Goal: Transaction & Acquisition: Obtain resource

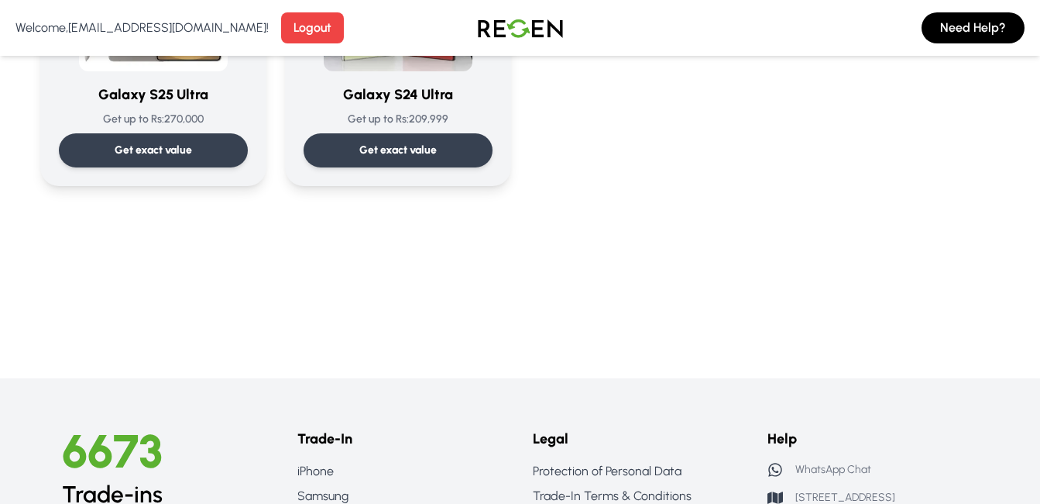
scroll to position [2350, 0]
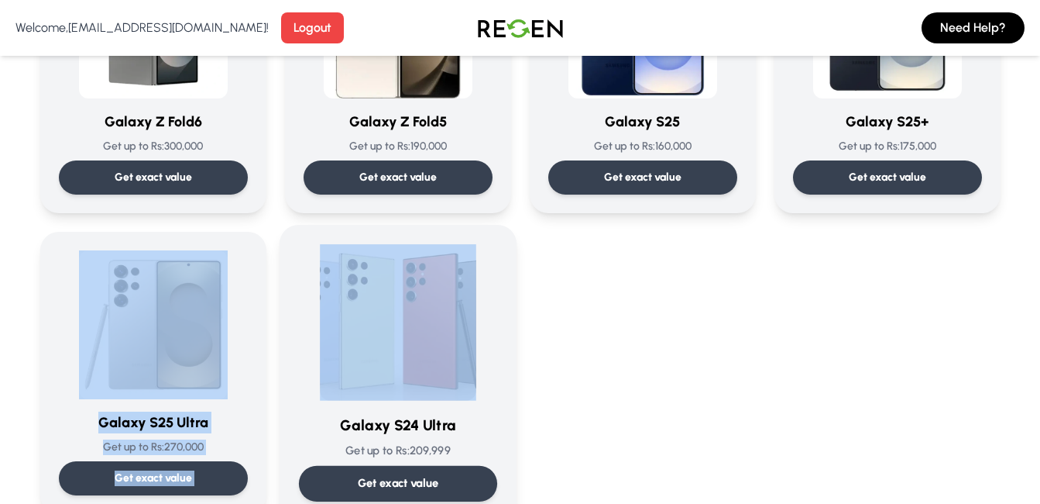
drag, startPoint x: 47, startPoint y: 325, endPoint x: 366, endPoint y: 303, distance: 320.0
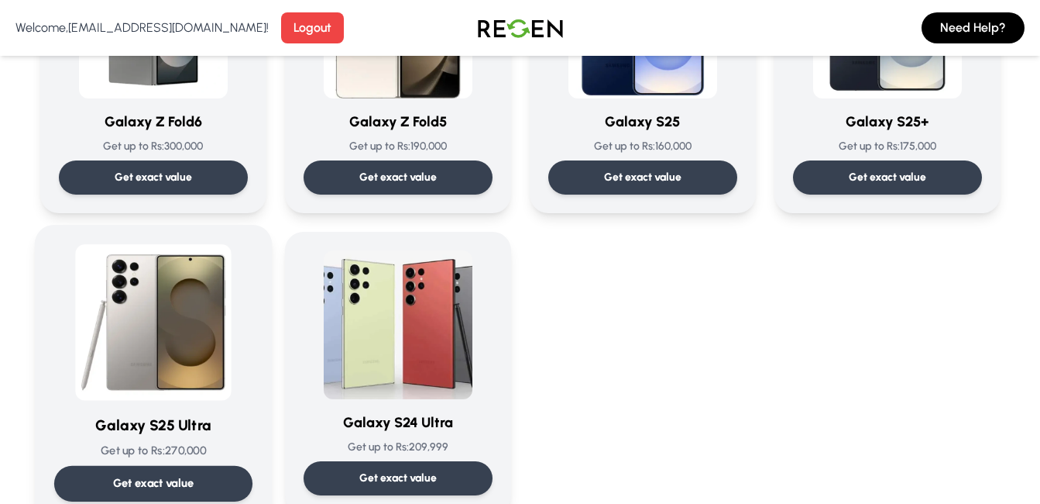
click at [211, 305] on img at bounding box center [153, 322] width 156 height 156
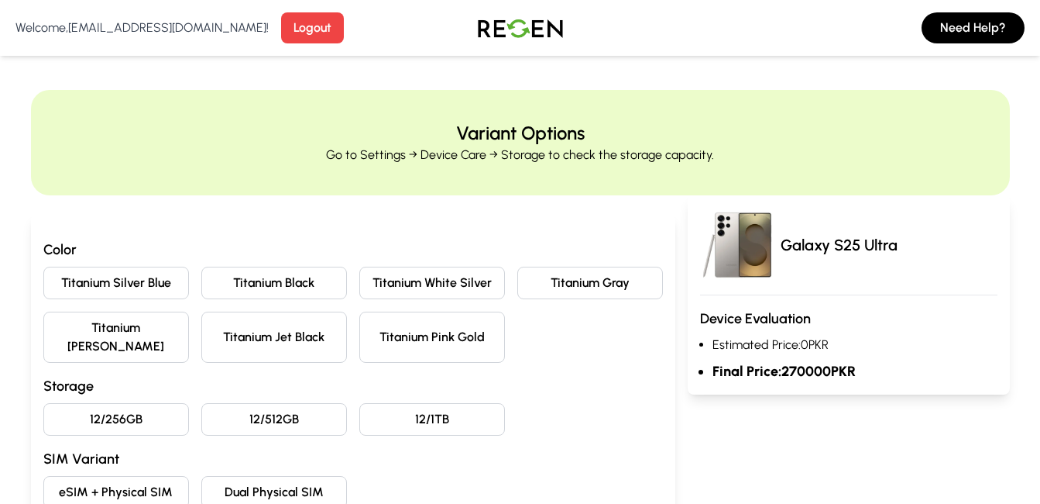
click at [322, 403] on button "12/512GB" at bounding box center [274, 419] width 146 height 33
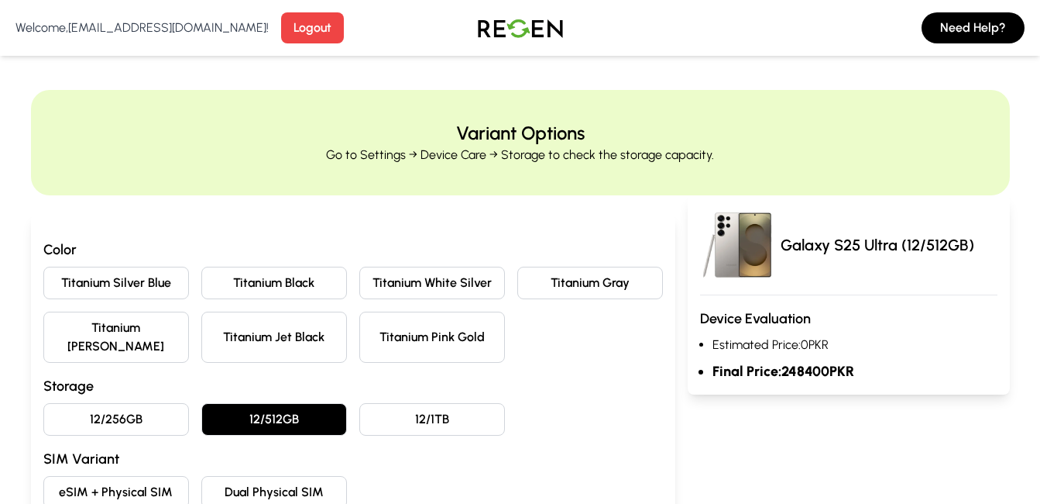
click at [421, 412] on button "12/1TB" at bounding box center [432, 419] width 146 height 33
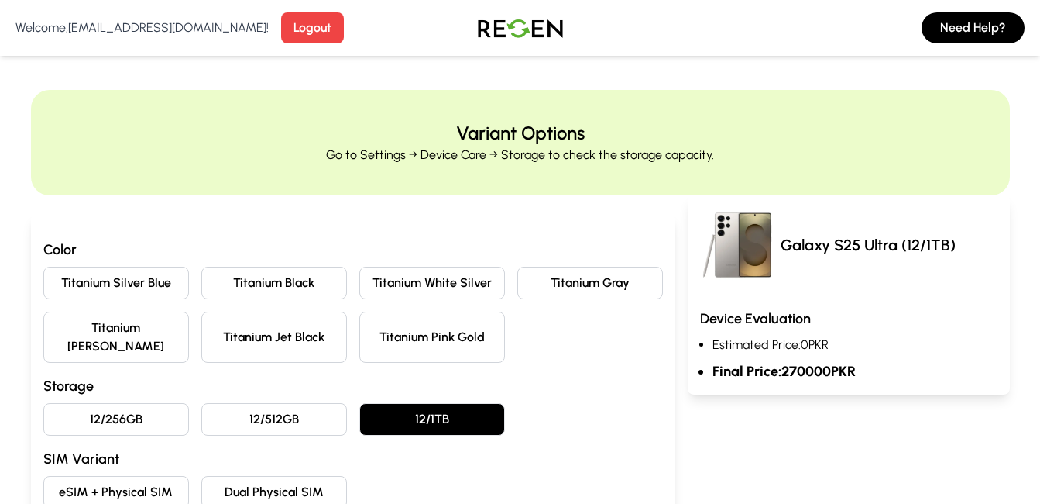
click at [305, 403] on button "12/512GB" at bounding box center [274, 419] width 146 height 33
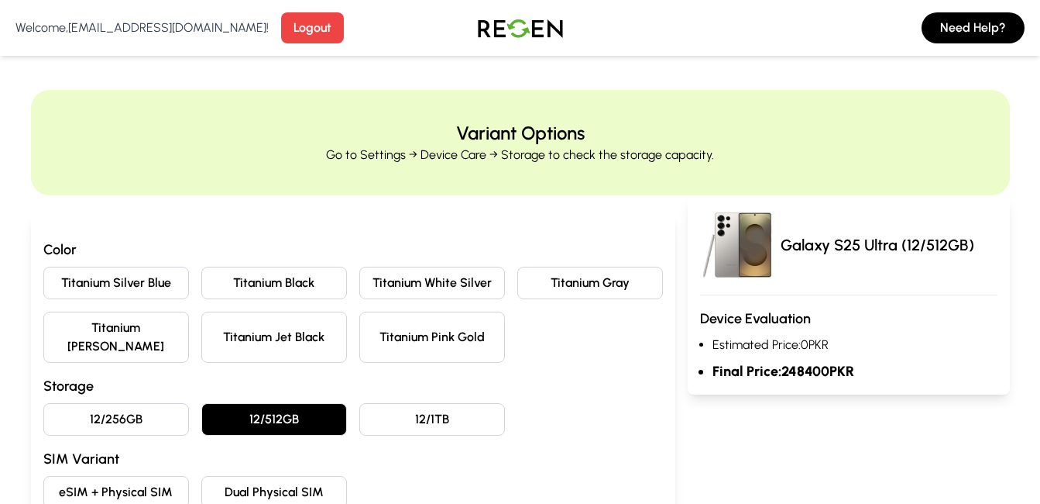
click at [140, 403] on button "12/256GB" at bounding box center [116, 419] width 146 height 33
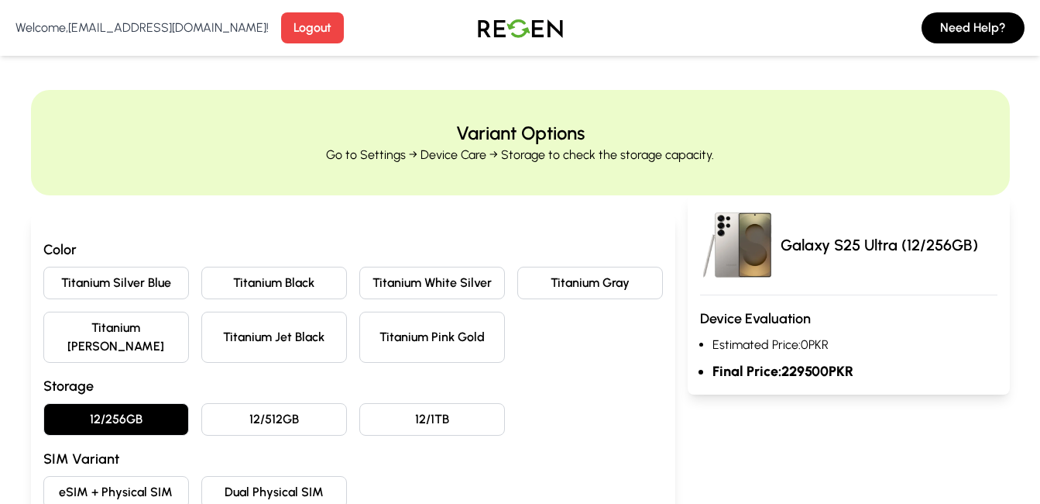
scroll to position [362, 0]
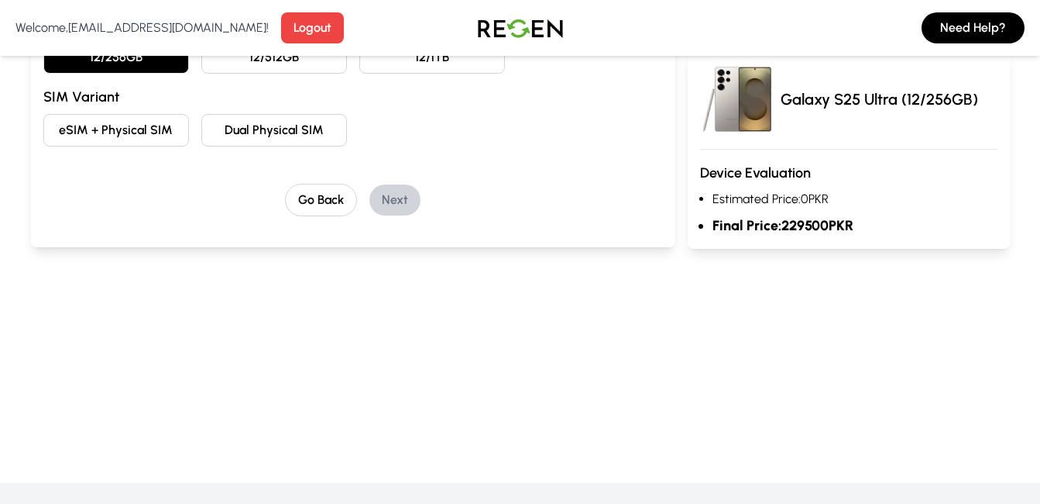
click at [306, 114] on button "Dual Physical SIM" at bounding box center [274, 130] width 146 height 33
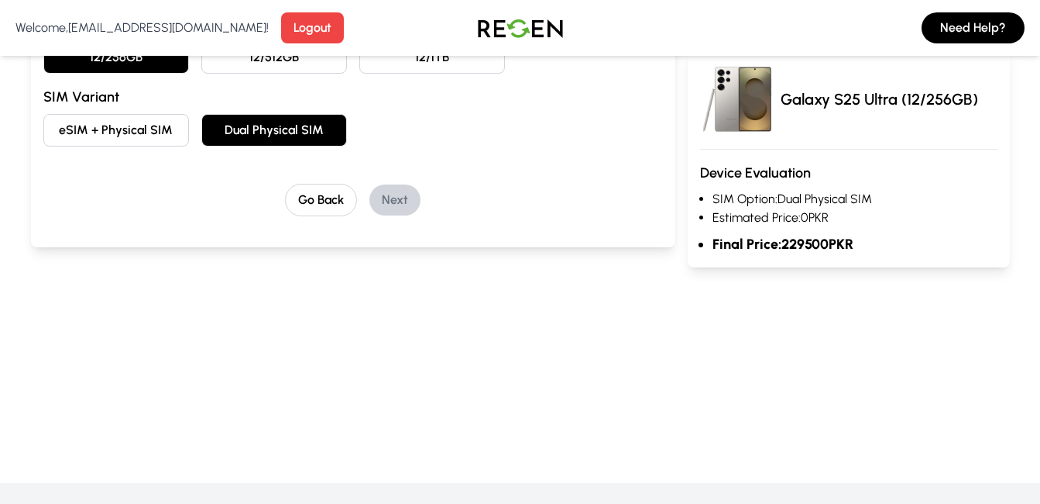
click at [414, 137] on div "Color Titanium Silver Blue Titanium Black Titanium White Silver Titanium Gray T…" at bounding box center [353, 46] width 620 height 339
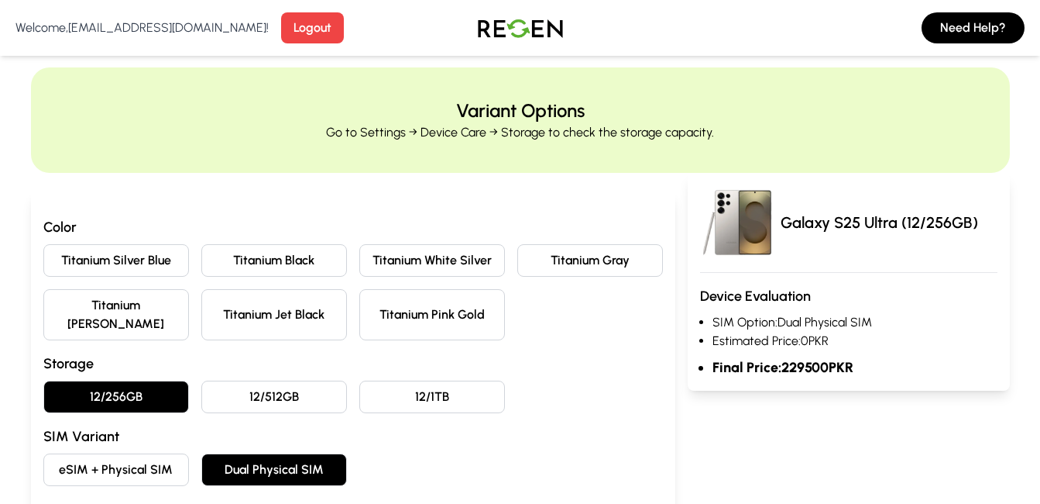
scroll to position [0, 0]
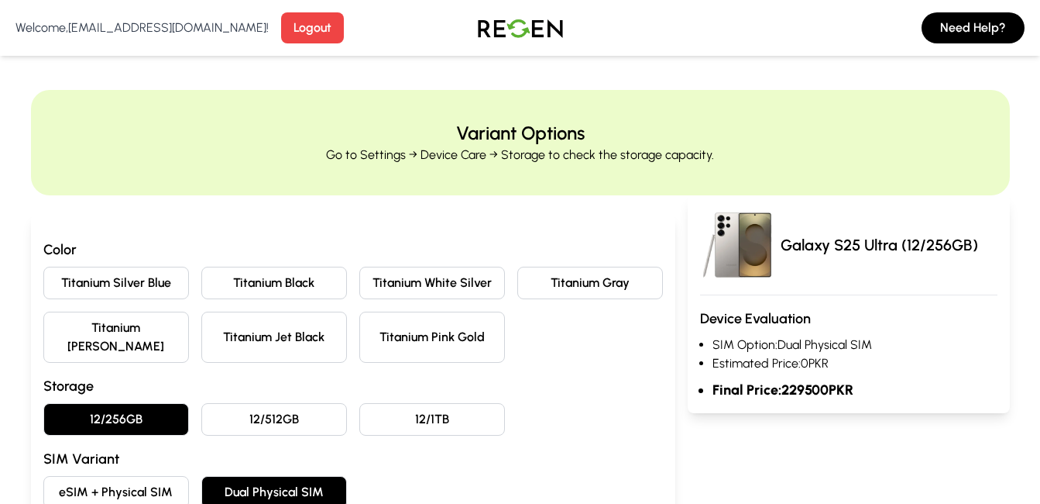
click at [303, 330] on button "Titanium Jet Black" at bounding box center [274, 336] width 146 height 51
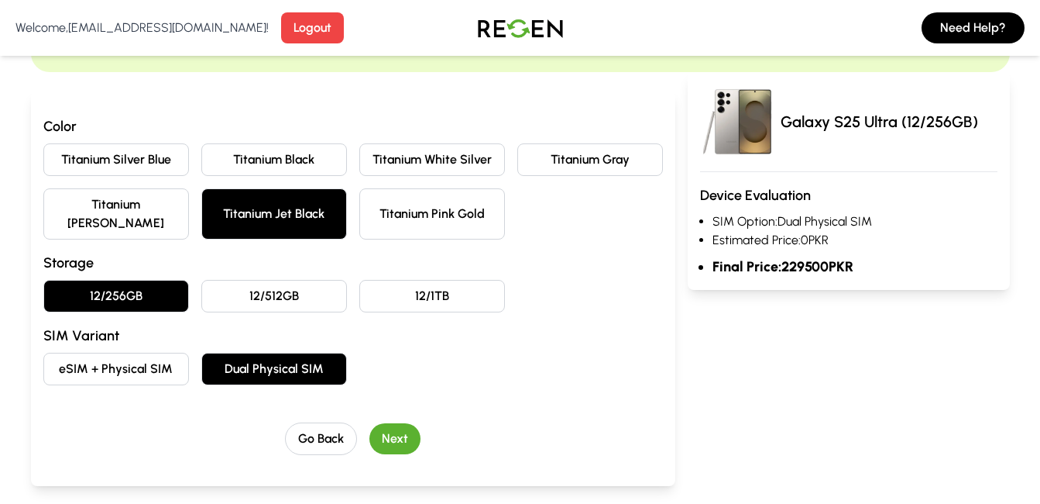
scroll to position [181, 0]
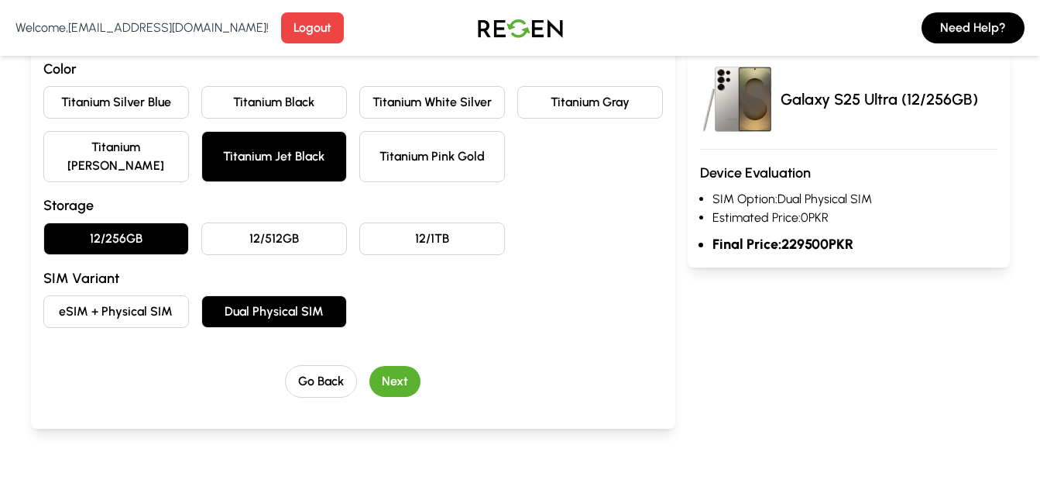
click at [395, 366] on button "Next" at bounding box center [395, 381] width 51 height 31
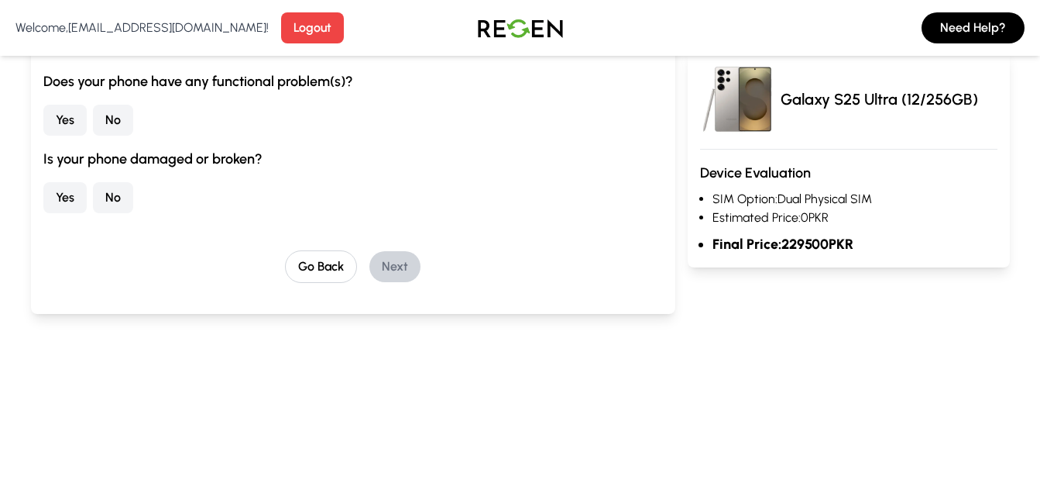
scroll to position [0, 0]
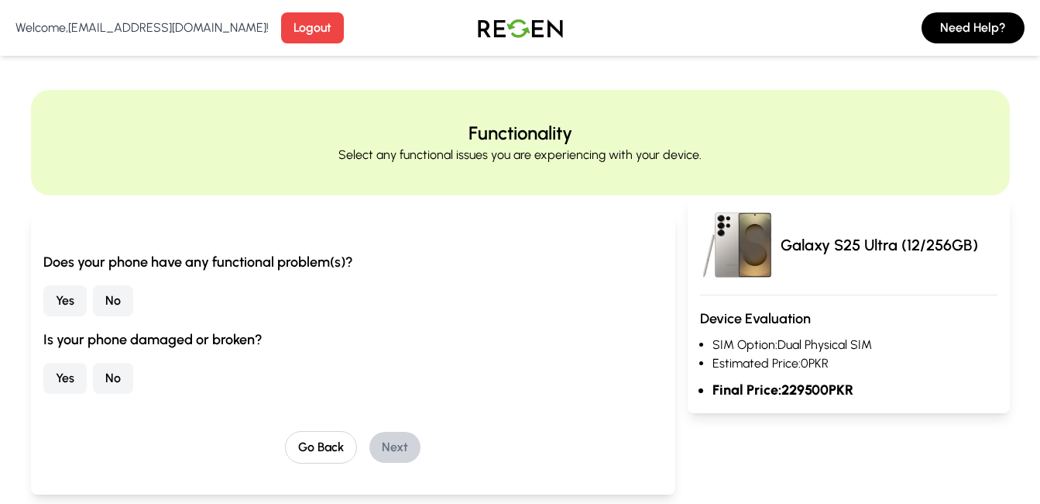
click at [72, 290] on button "Yes" at bounding box center [64, 300] width 43 height 31
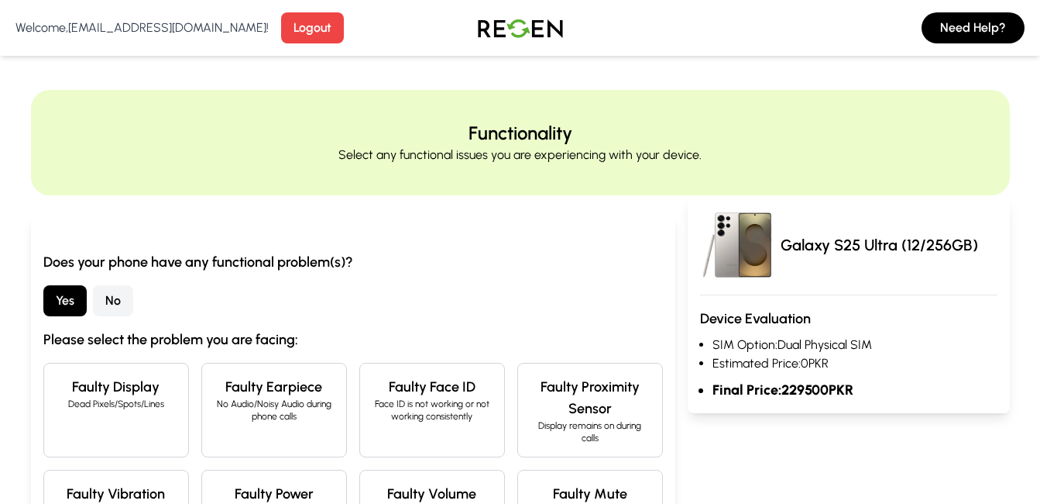
click at [163, 383] on h4 "Faulty Display" at bounding box center [116, 387] width 119 height 22
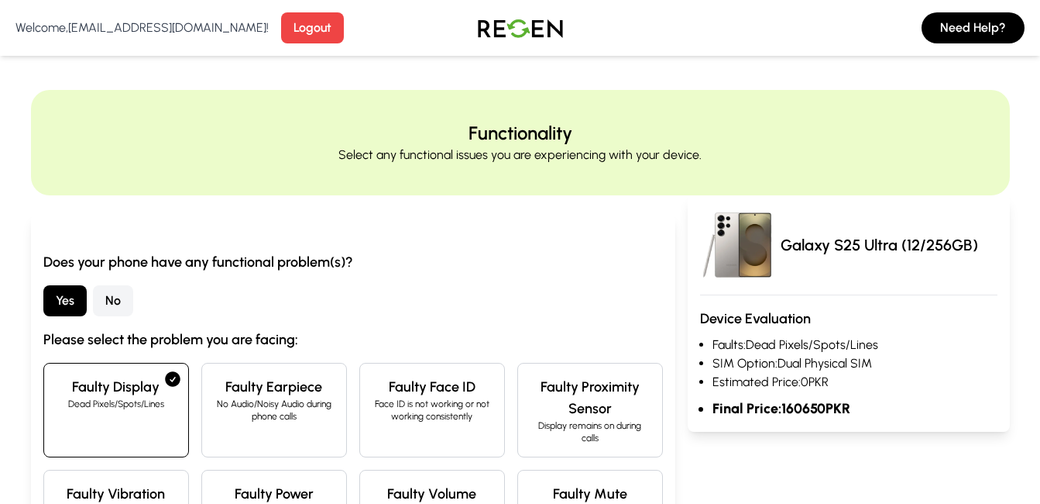
click at [163, 383] on icon at bounding box center [172, 379] width 19 height 19
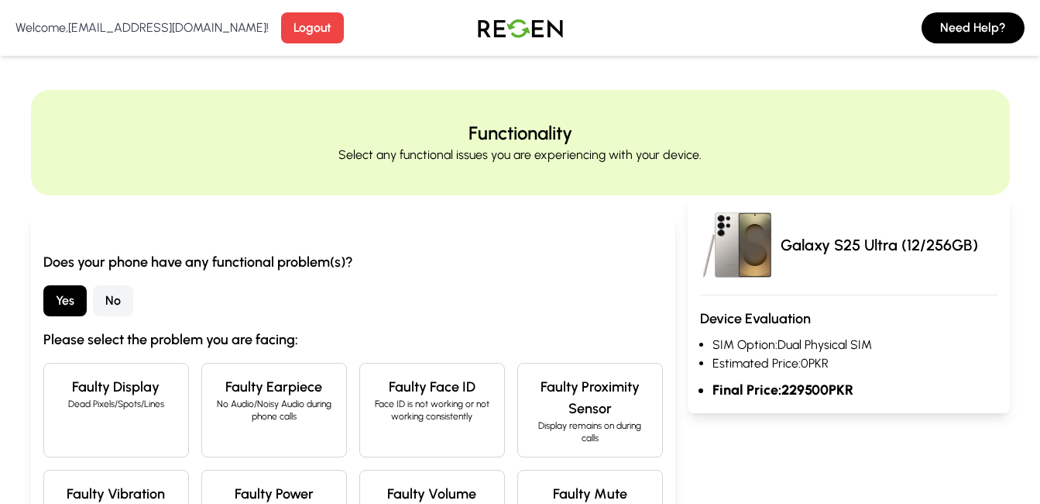
click at [297, 444] on div "Faulty Earpiece No Audio/Noisy Audio during phone calls" at bounding box center [274, 410] width 146 height 95
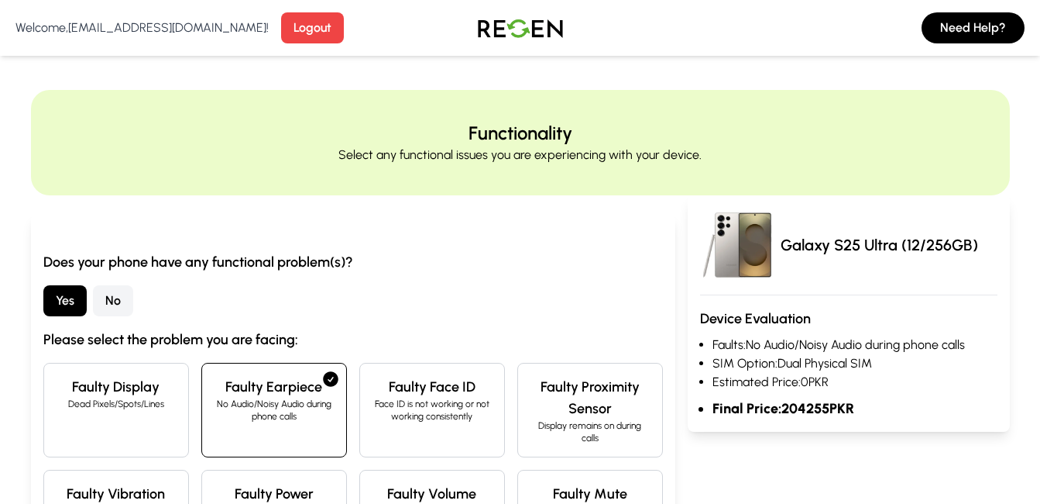
click at [297, 444] on div "Faulty Earpiece No Audio/Noisy Audio during phone calls" at bounding box center [274, 410] width 146 height 95
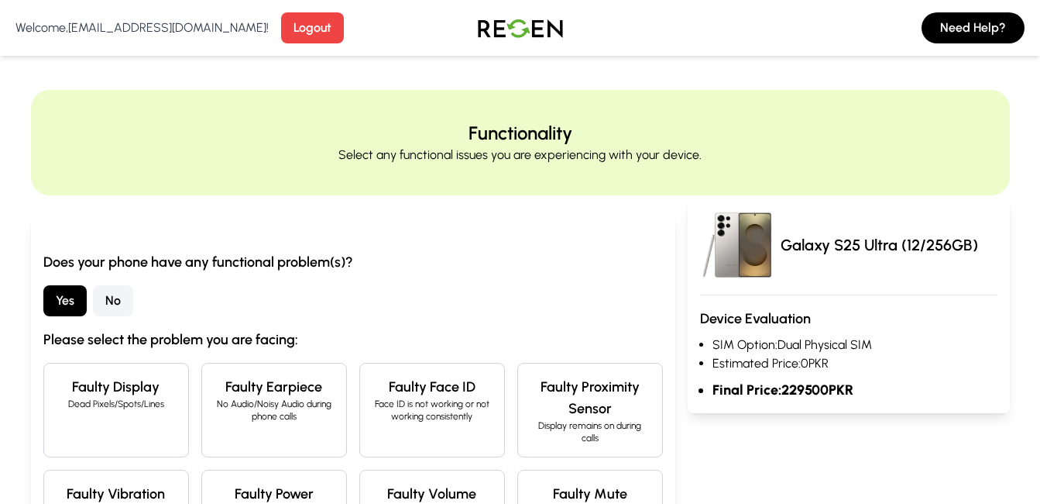
click at [123, 306] on button "No" at bounding box center [113, 300] width 40 height 31
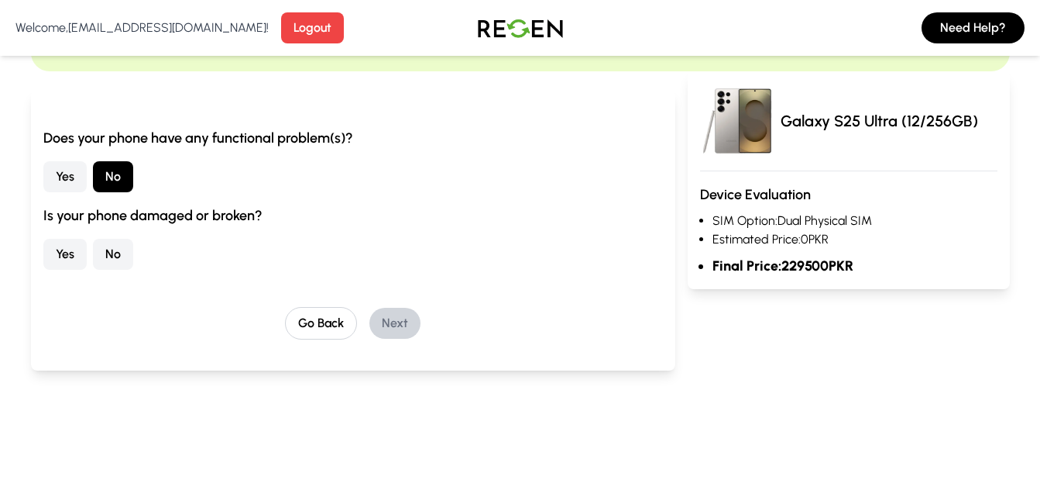
scroll to position [181, 0]
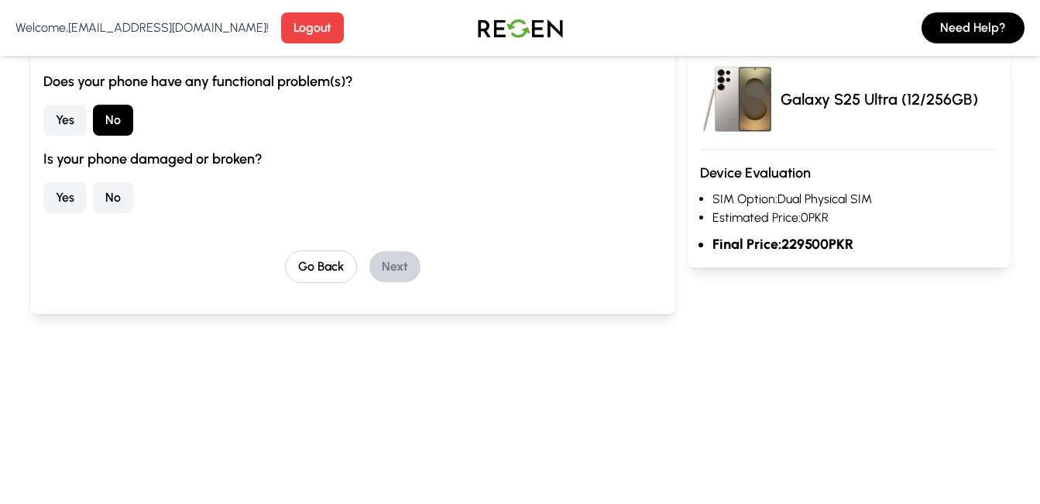
click at [74, 198] on button "Yes" at bounding box center [64, 197] width 43 height 31
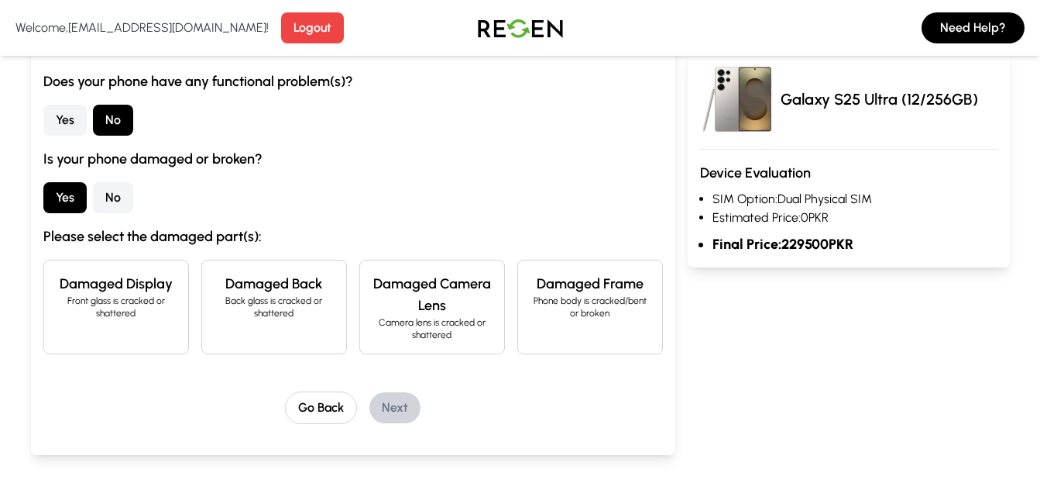
click at [251, 327] on div "Damaged Back Back glass is cracked or shattered" at bounding box center [274, 307] width 146 height 95
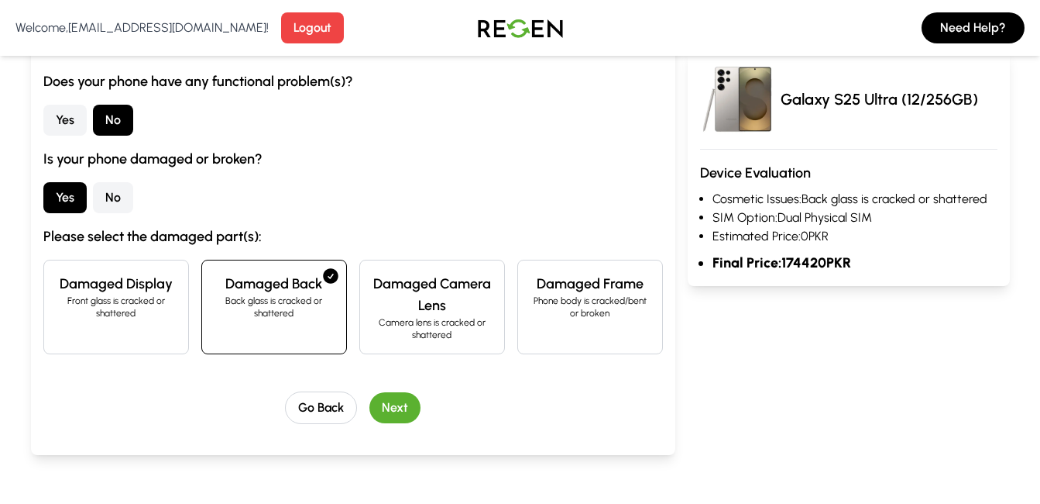
click at [251, 327] on div "Damaged Back Back glass is cracked or shattered" at bounding box center [274, 307] width 146 height 95
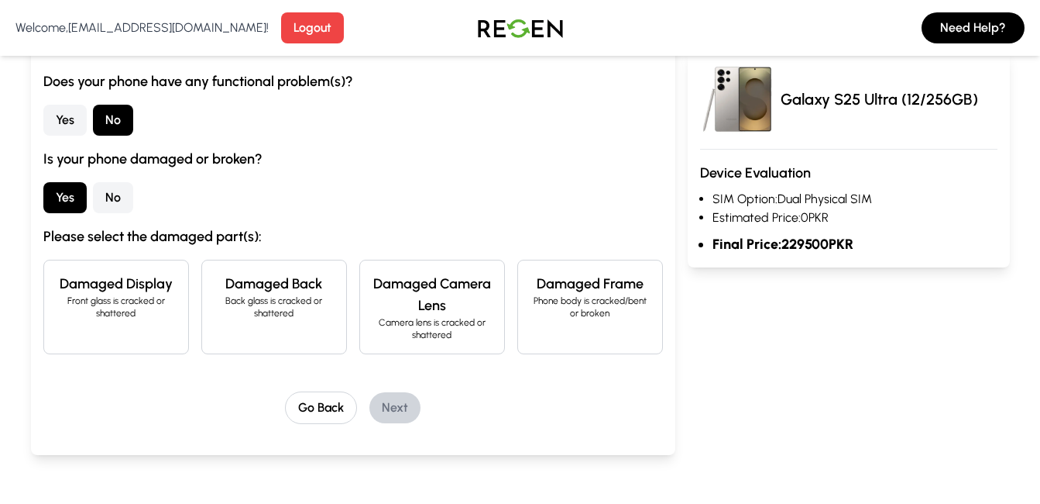
click at [148, 284] on h4 "Damaged Display" at bounding box center [116, 284] width 119 height 22
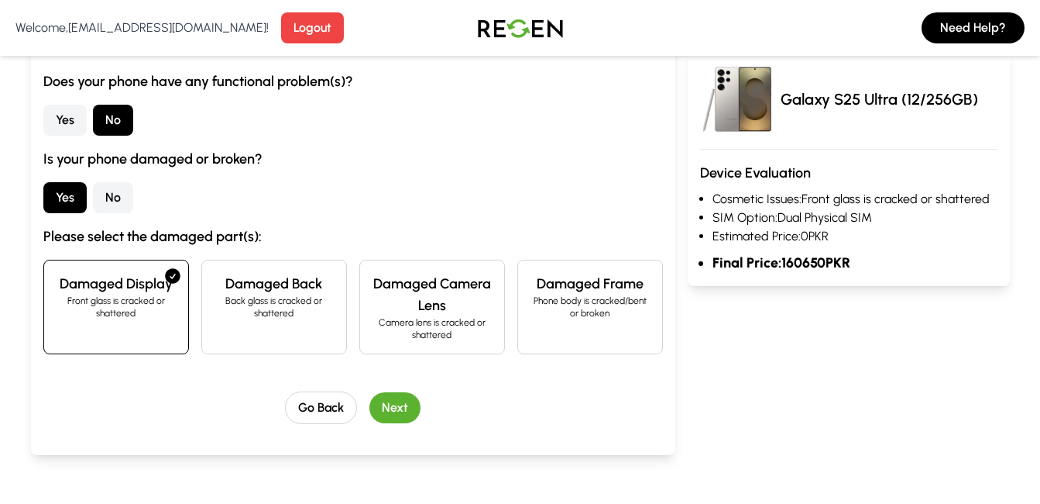
click at [148, 284] on h4 "Damaged Display" at bounding box center [116, 284] width 119 height 22
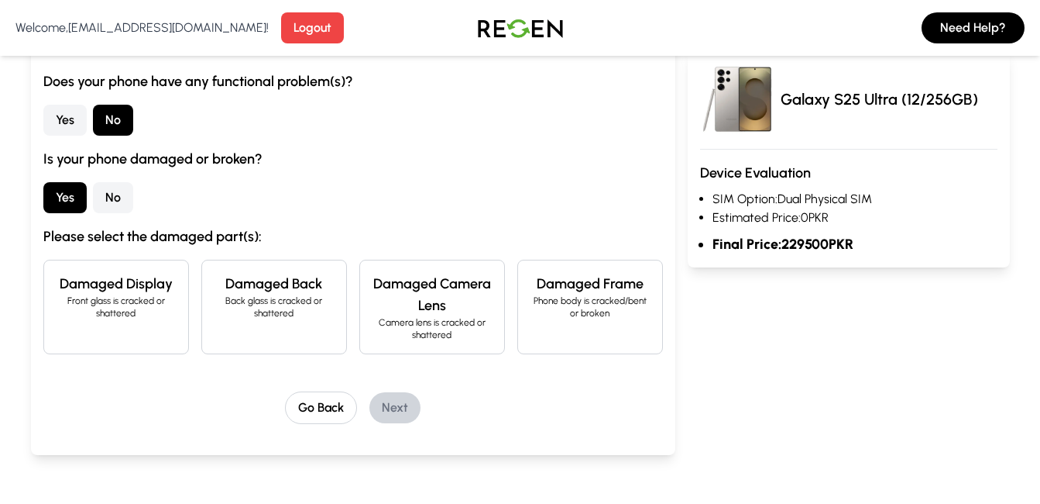
click at [428, 270] on div "Damaged Camera Lens Camera lens is cracked or shattered" at bounding box center [432, 307] width 146 height 95
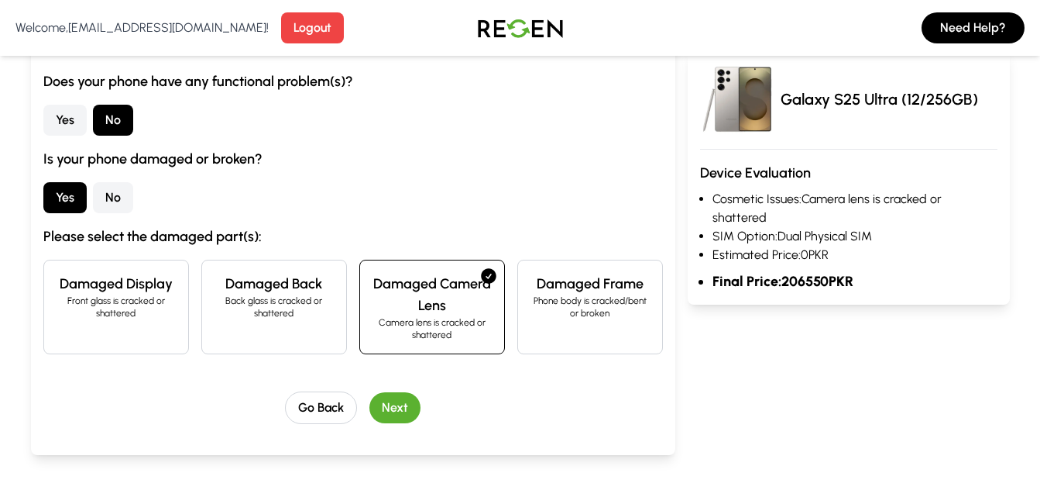
click at [480, 294] on h4 "Damaged Camera Lens" at bounding box center [432, 294] width 119 height 43
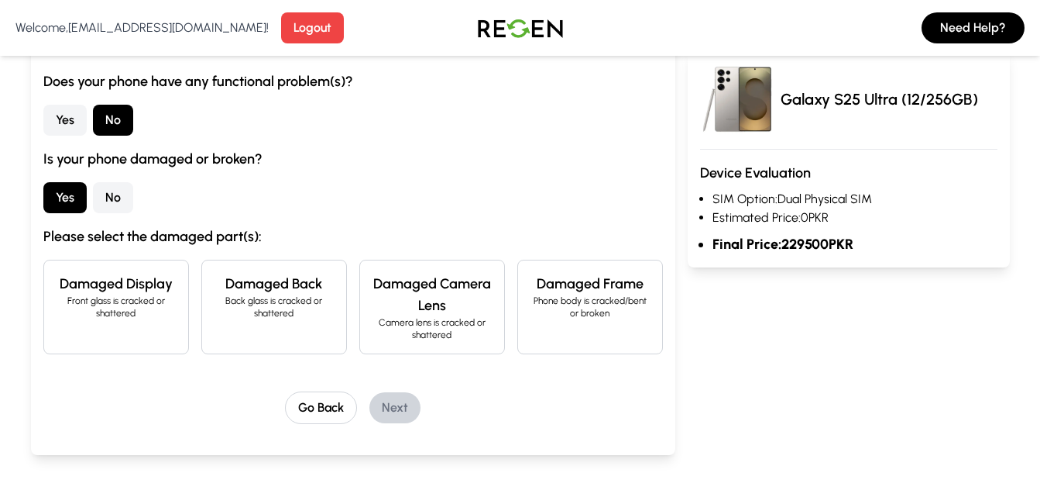
click at [517, 297] on div "Damaged Display Front glass is cracked or shattered Damaged Back Back glass is …" at bounding box center [353, 307] width 620 height 95
click at [527, 301] on div "Damaged Frame Phone body is cracked/bent or broken" at bounding box center [590, 307] width 146 height 95
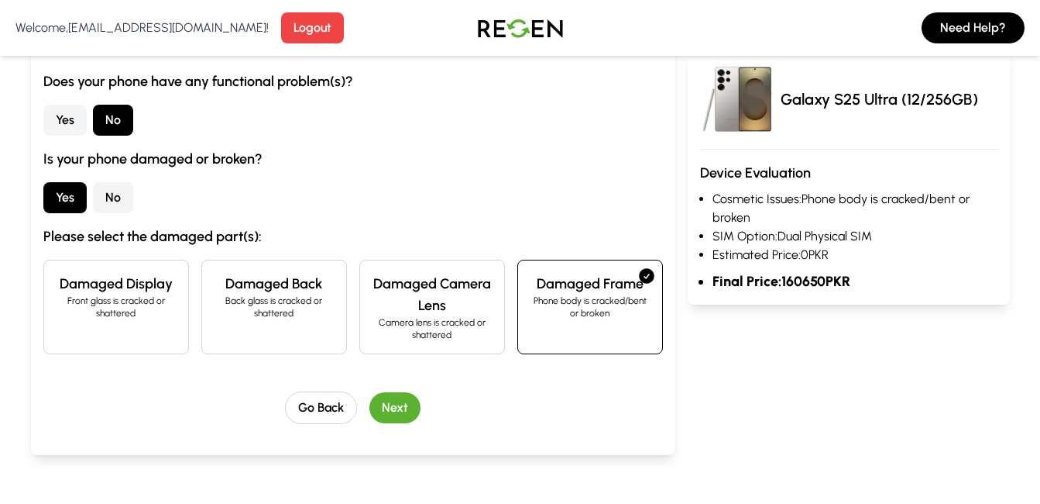
click at [527, 301] on div "Damaged Frame Phone body is cracked/bent or broken" at bounding box center [590, 307] width 146 height 95
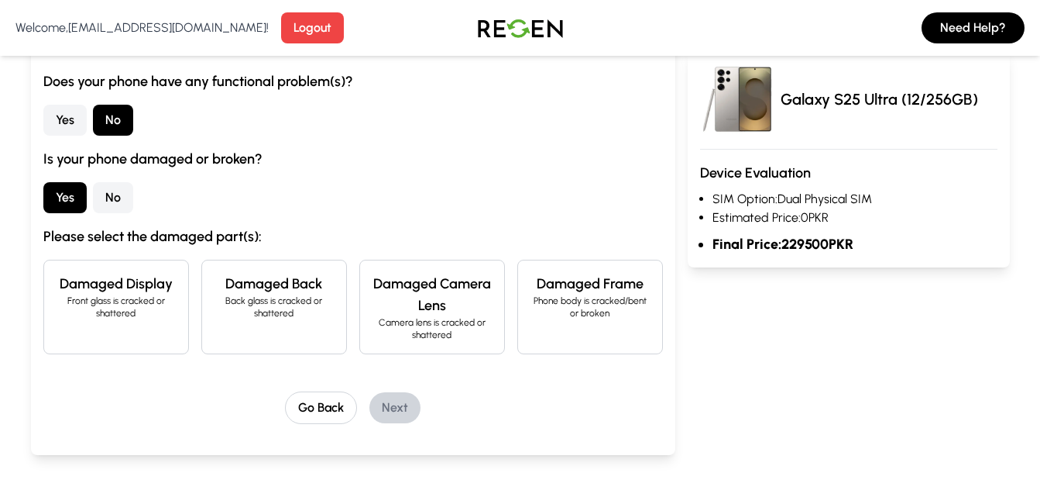
click at [469, 305] on h4 "Damaged Camera Lens" at bounding box center [432, 294] width 119 height 43
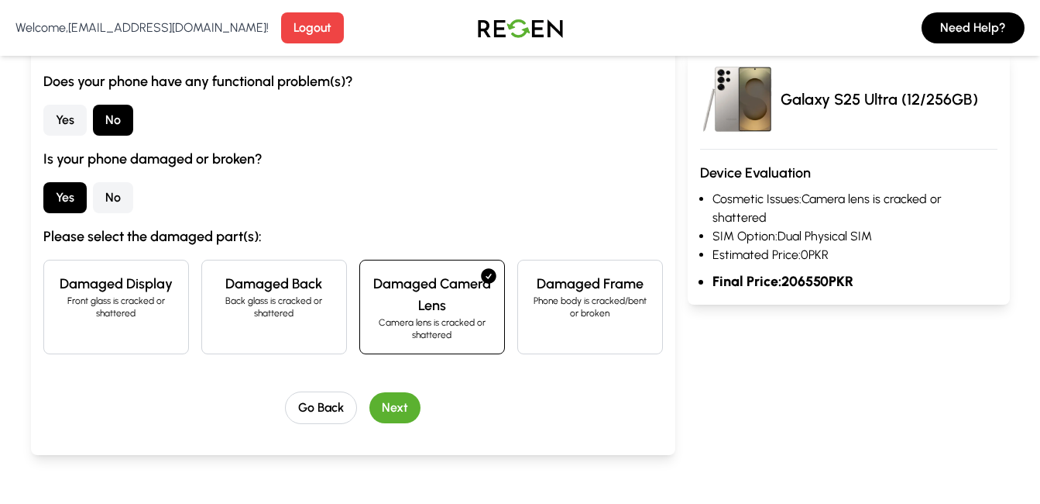
click at [469, 305] on h4 "Damaged Camera Lens" at bounding box center [432, 294] width 119 height 43
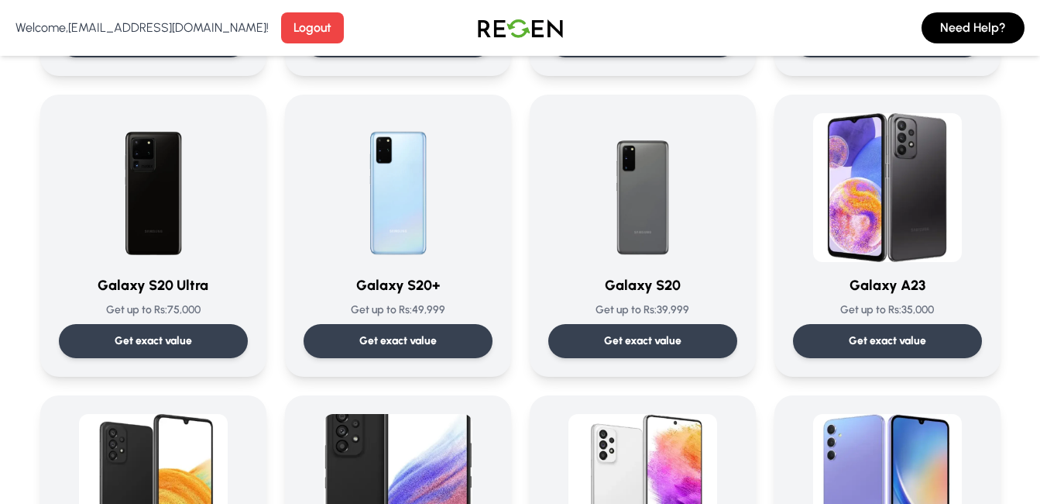
scroll to position [904, 0]
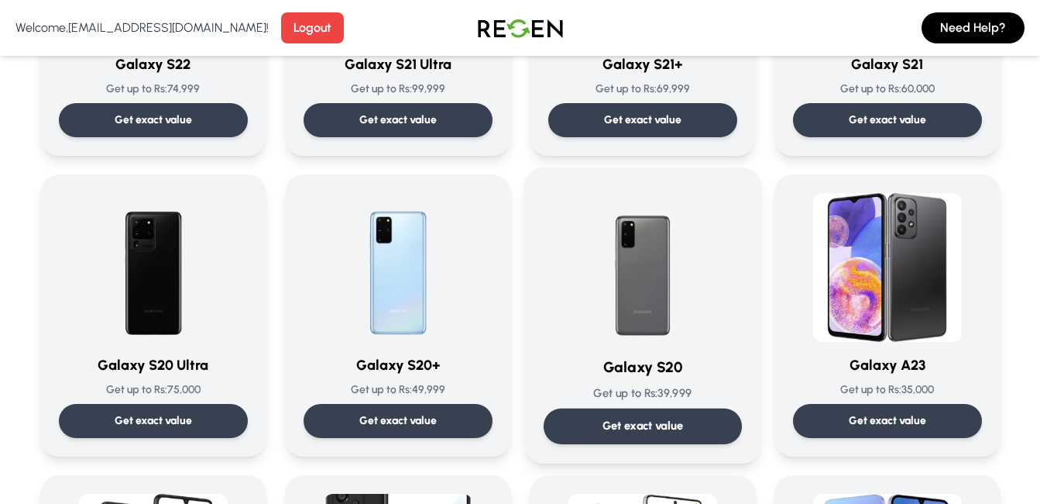
click at [693, 377] on h3 "Galaxy S20" at bounding box center [642, 367] width 198 height 22
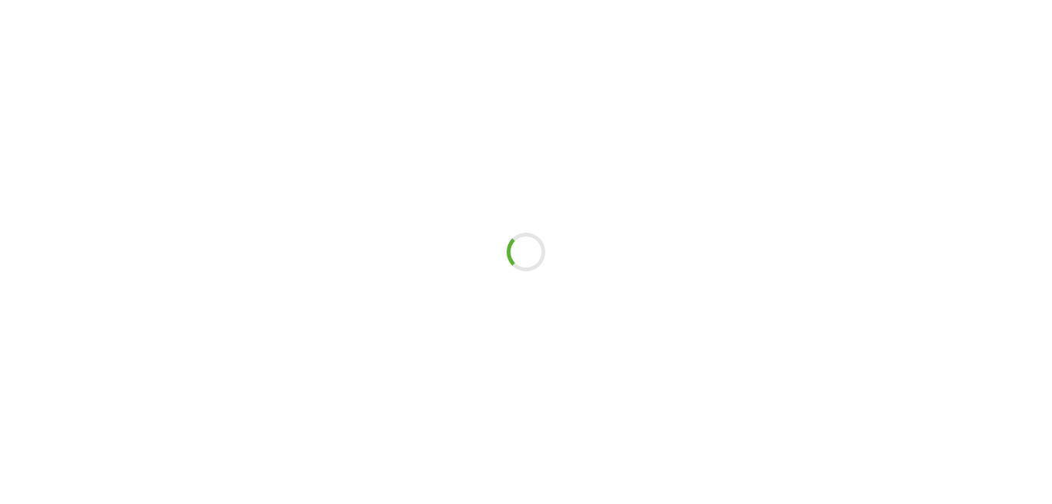
click at [693, 377] on div at bounding box center [526, 252] width 1052 height 504
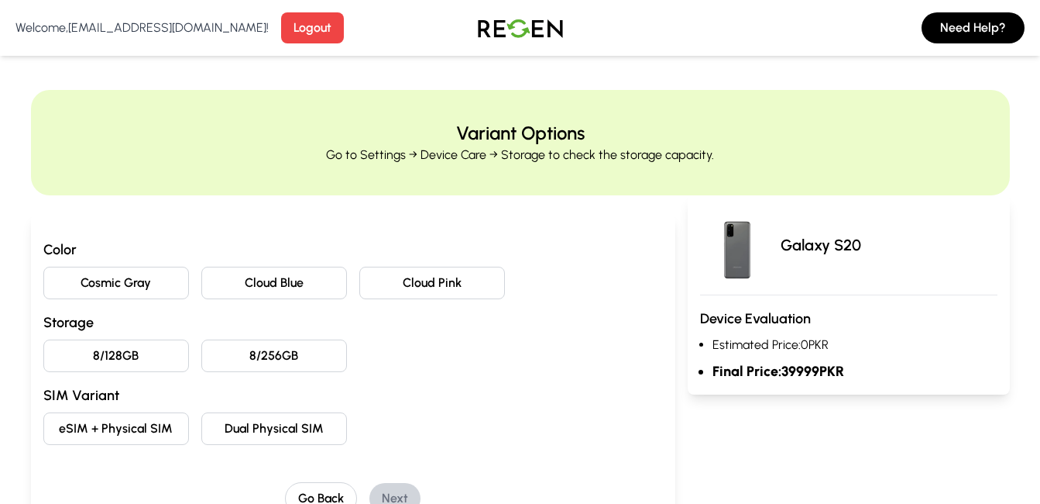
click at [690, 375] on div "Galaxy S20 Device Evaluation Estimated Price: 0 PKR Final Price: 39999 PKR" at bounding box center [849, 294] width 322 height 199
